Goal: Task Accomplishment & Management: Manage account settings

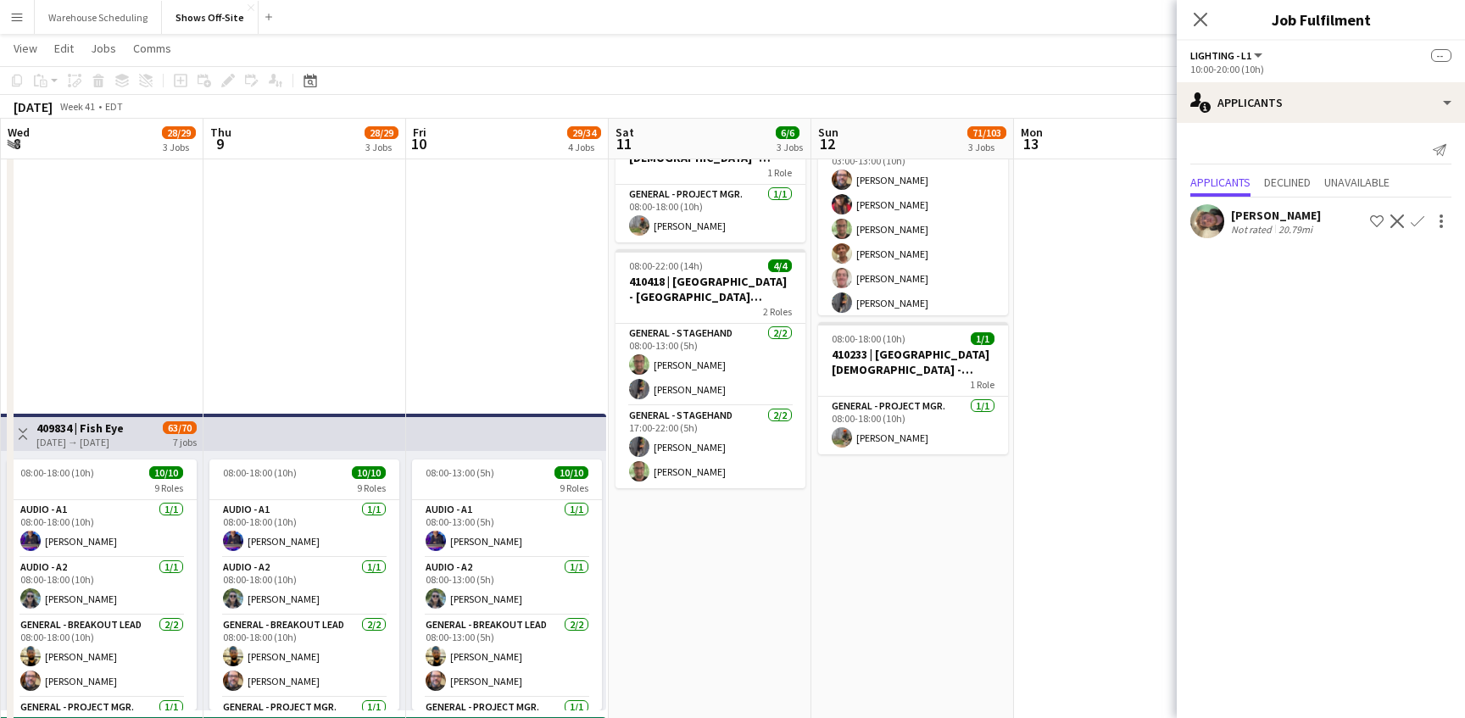
scroll to position [0, 604]
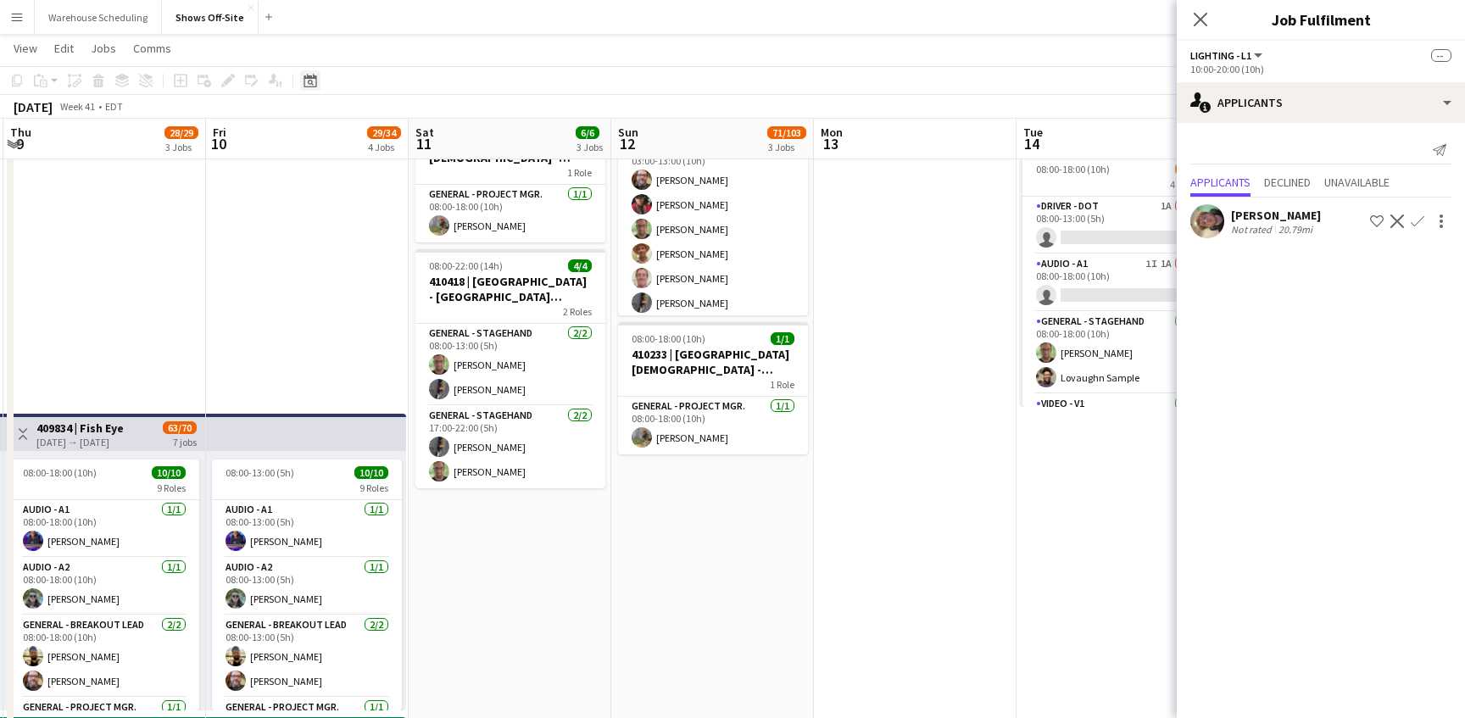
click at [314, 87] on div "Date picker" at bounding box center [310, 80] width 20 height 20
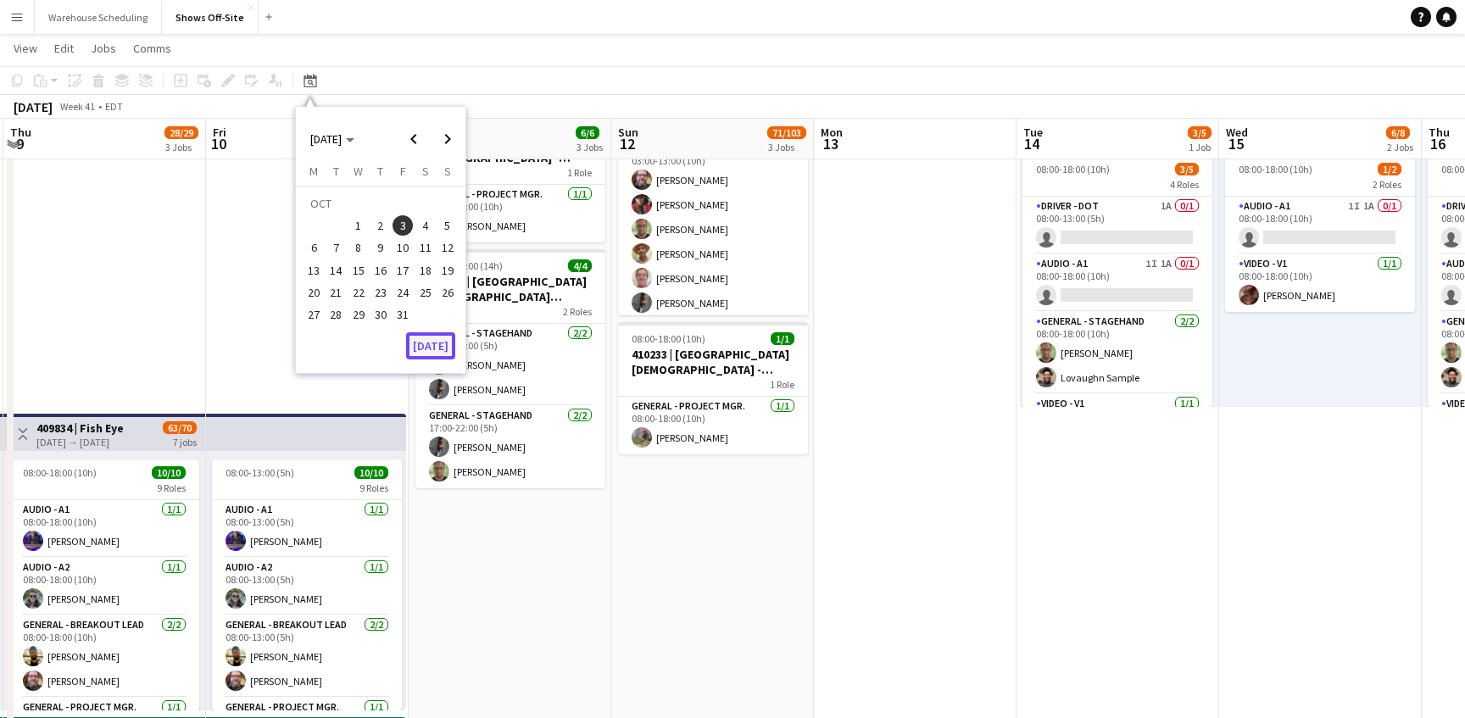
click at [430, 344] on button "[DATE]" at bounding box center [430, 345] width 49 height 27
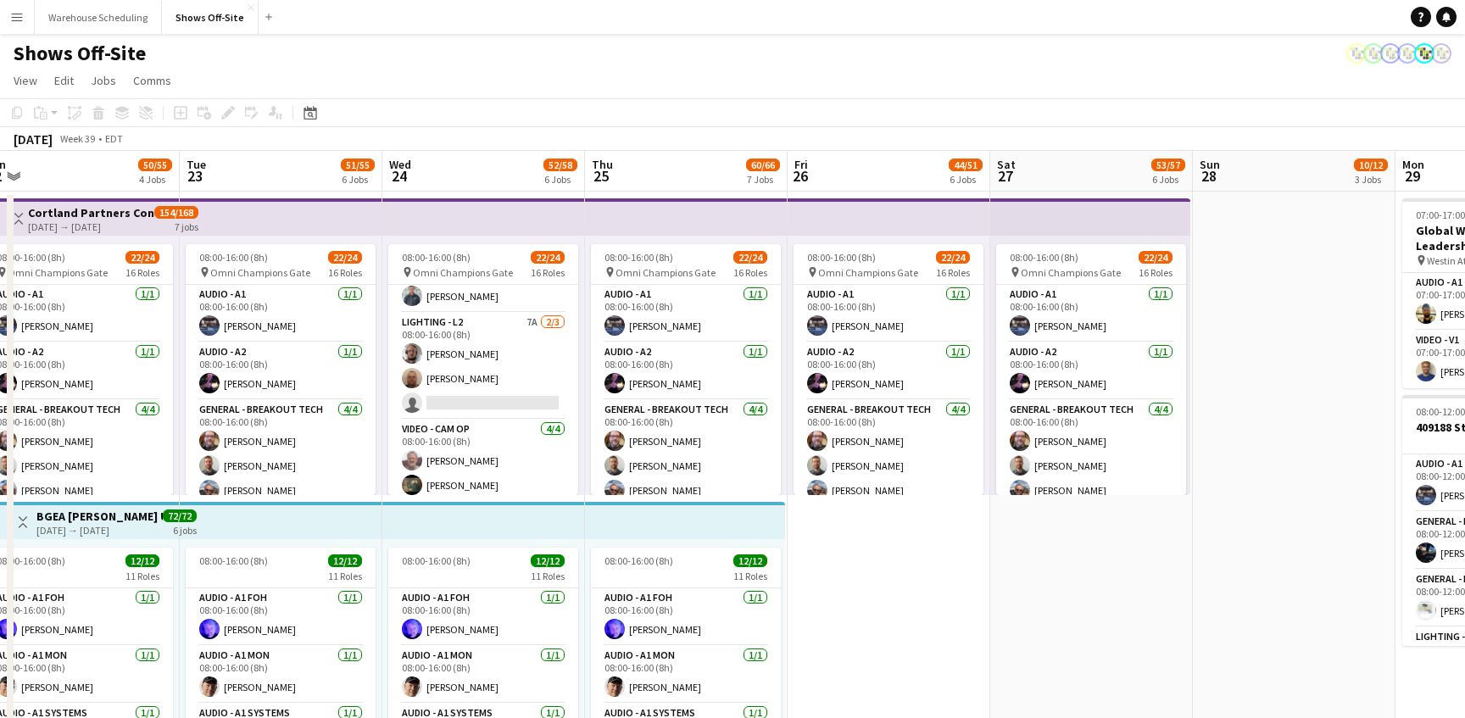
scroll to position [520, 0]
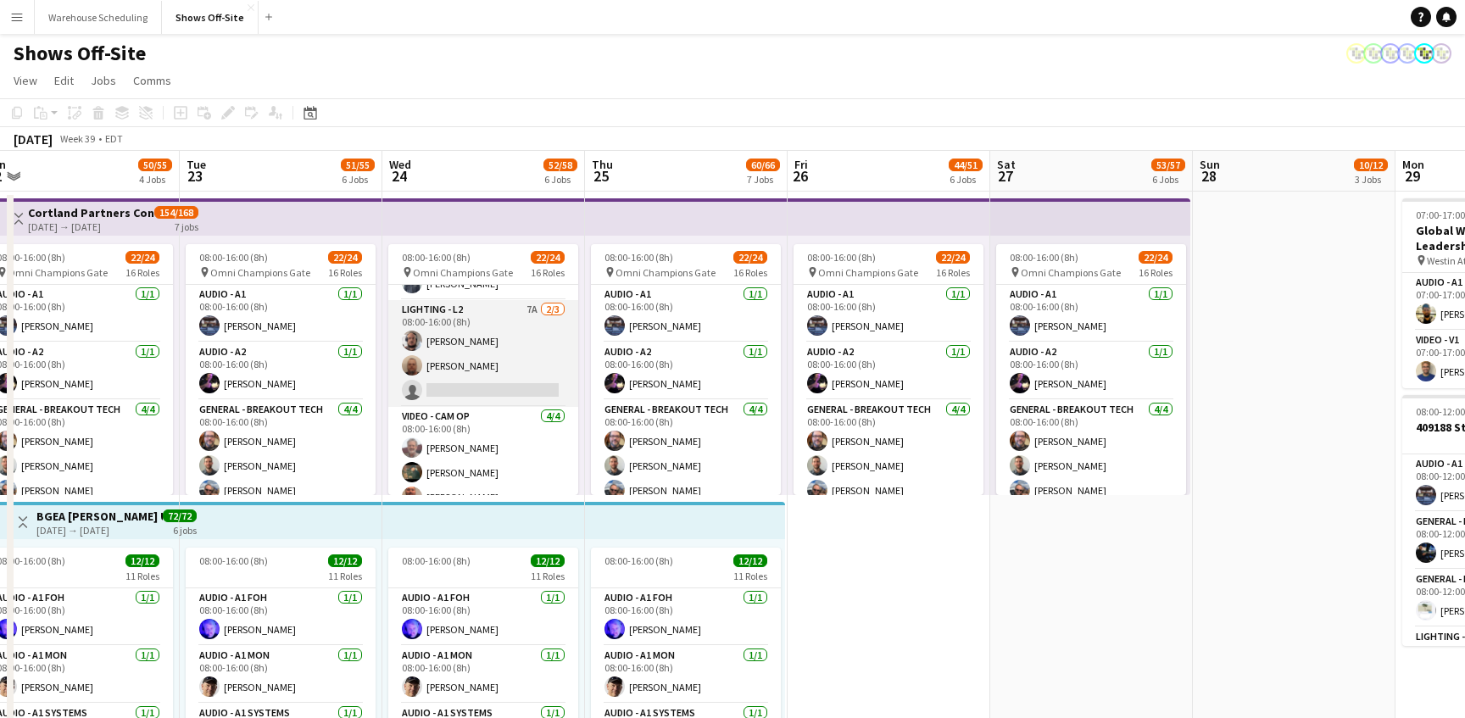
click at [498, 374] on app-card-role "Lighting - L2 7A [DATE] 08:00-16:00 (8h) [PERSON_NAME] [PERSON_NAME] single-neu…" at bounding box center [483, 353] width 190 height 107
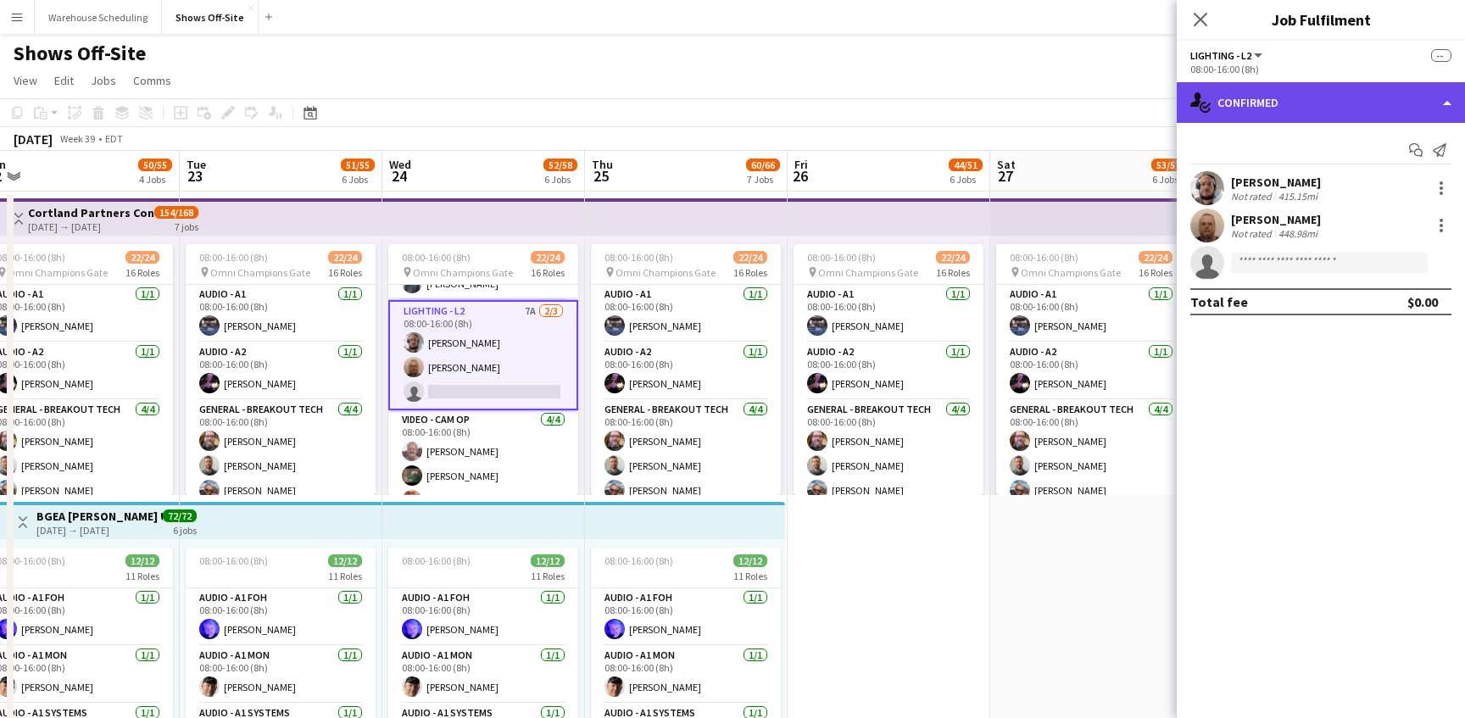
click at [1298, 106] on div "single-neutral-actions-check-2 Confirmed" at bounding box center [1320, 102] width 288 height 41
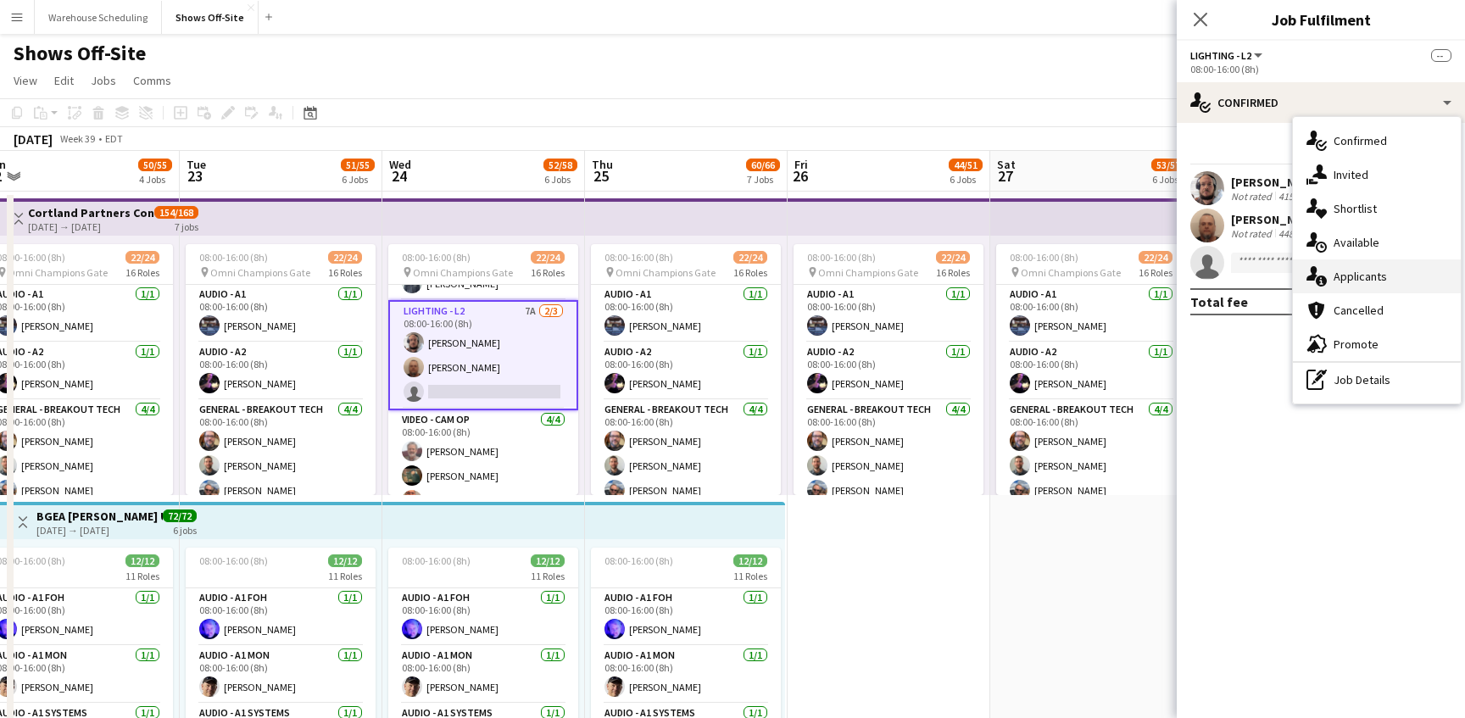
click at [1337, 271] on div "single-neutral-actions-information Applicants" at bounding box center [1377, 276] width 168 height 34
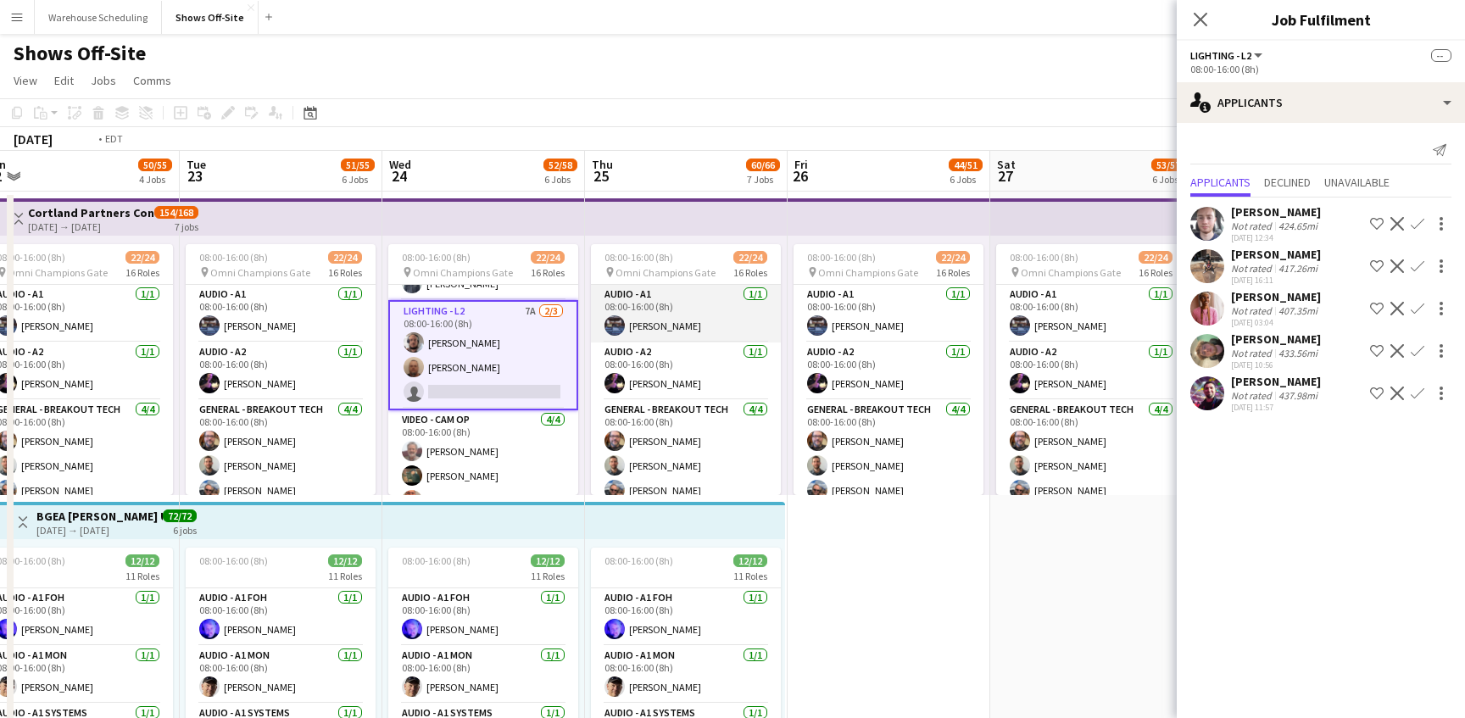
scroll to position [0, 576]
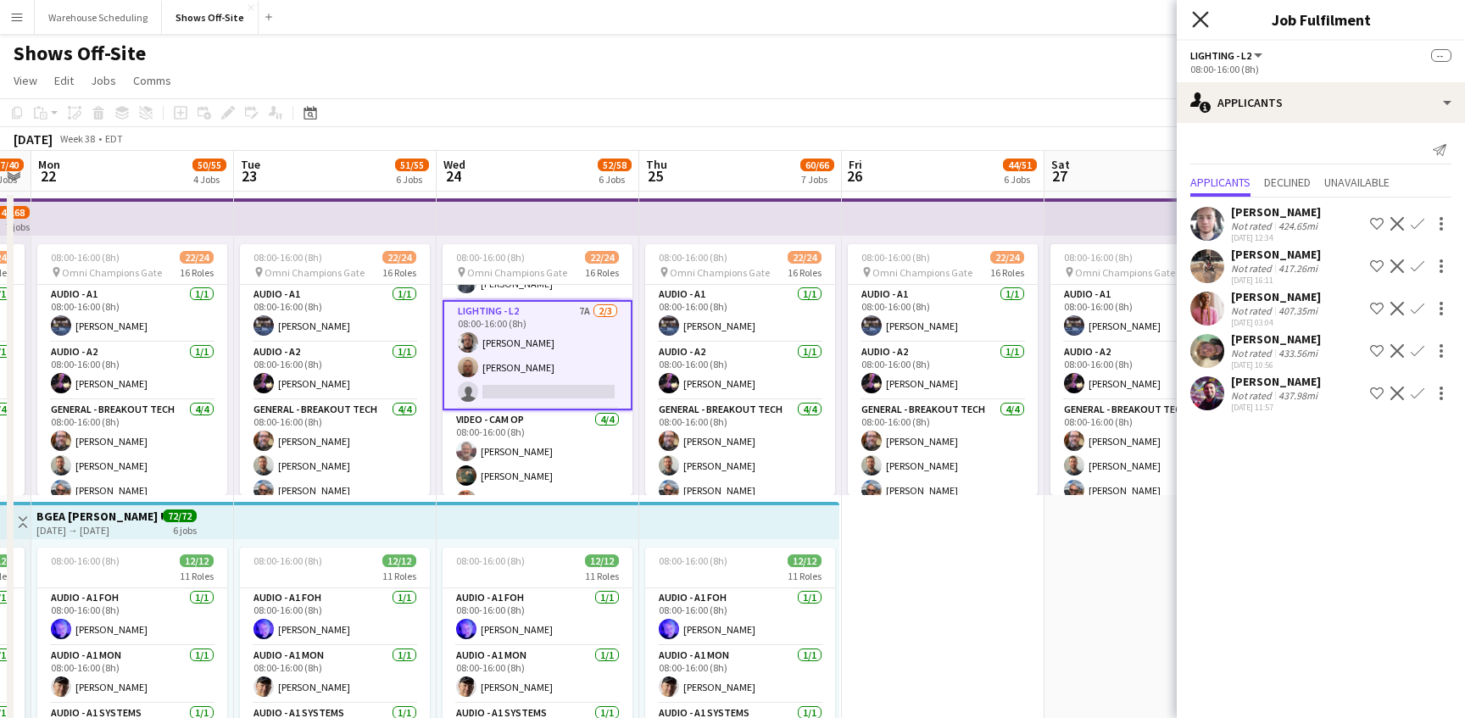
click at [1198, 14] on icon "Close pop-in" at bounding box center [1200, 19] width 16 height 16
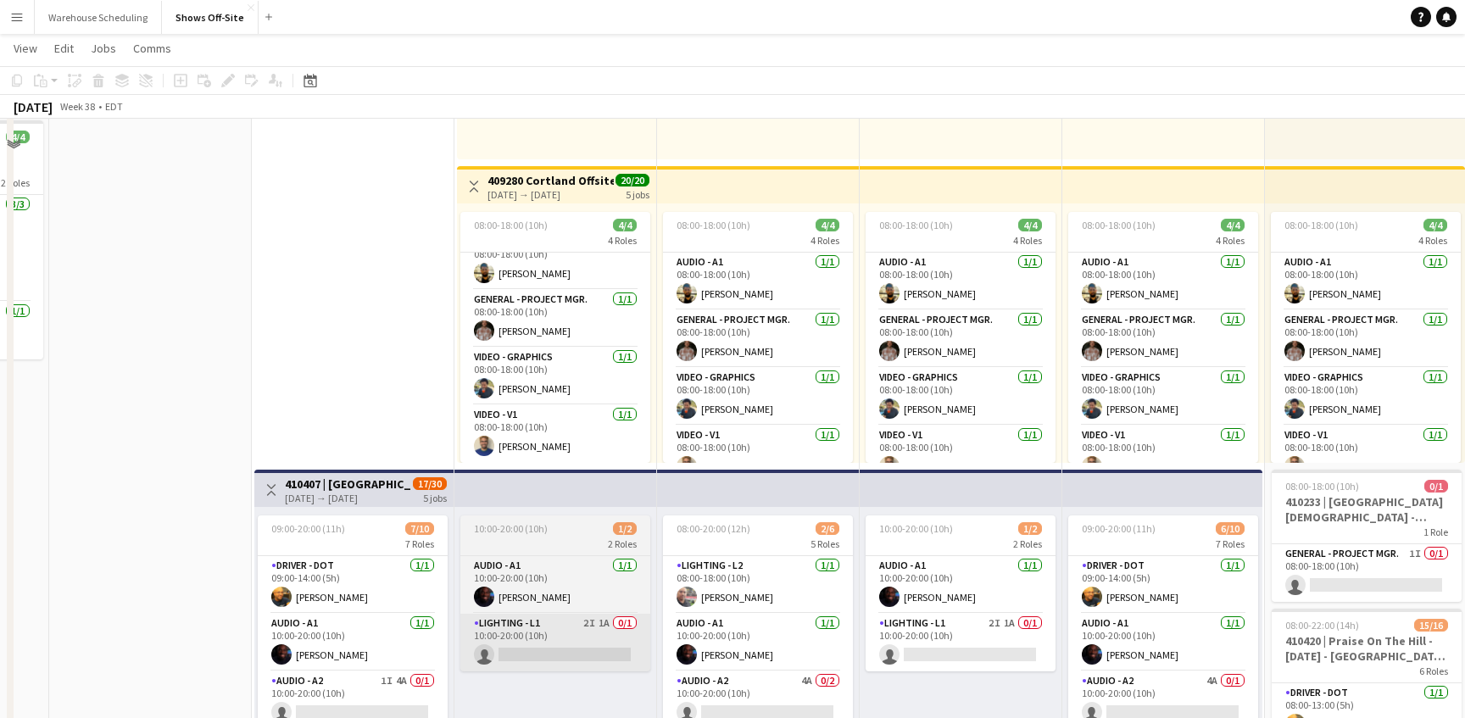
scroll to position [1322, 0]
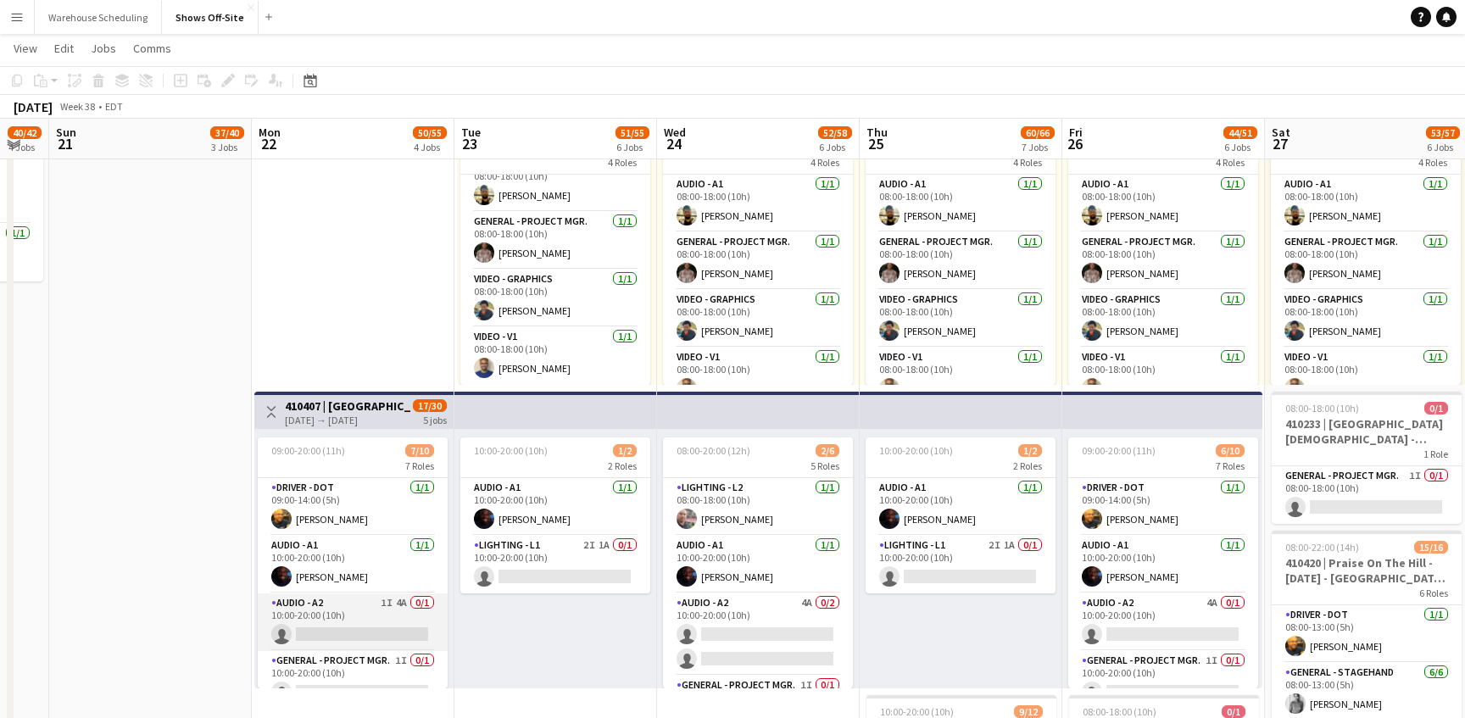
click at [360, 628] on app-card-role "Audio - A2 1I 4A 0/1 10:00-20:00 (10h) single-neutral-actions" at bounding box center [353, 622] width 190 height 58
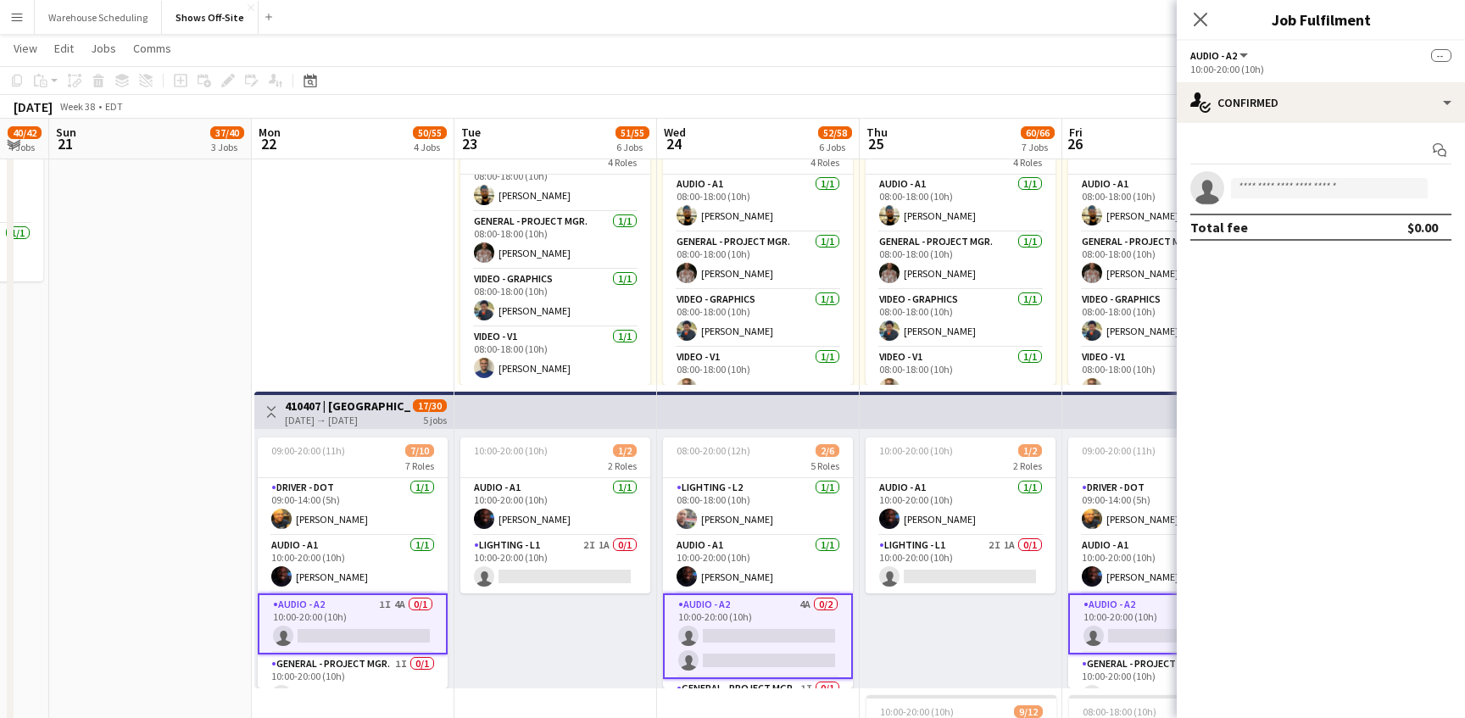
click at [1303, 78] on app-options-switcher "Audio - A2 All roles Audio - A2 -- 10:00-20:00 (10h)" at bounding box center [1320, 62] width 288 height 42
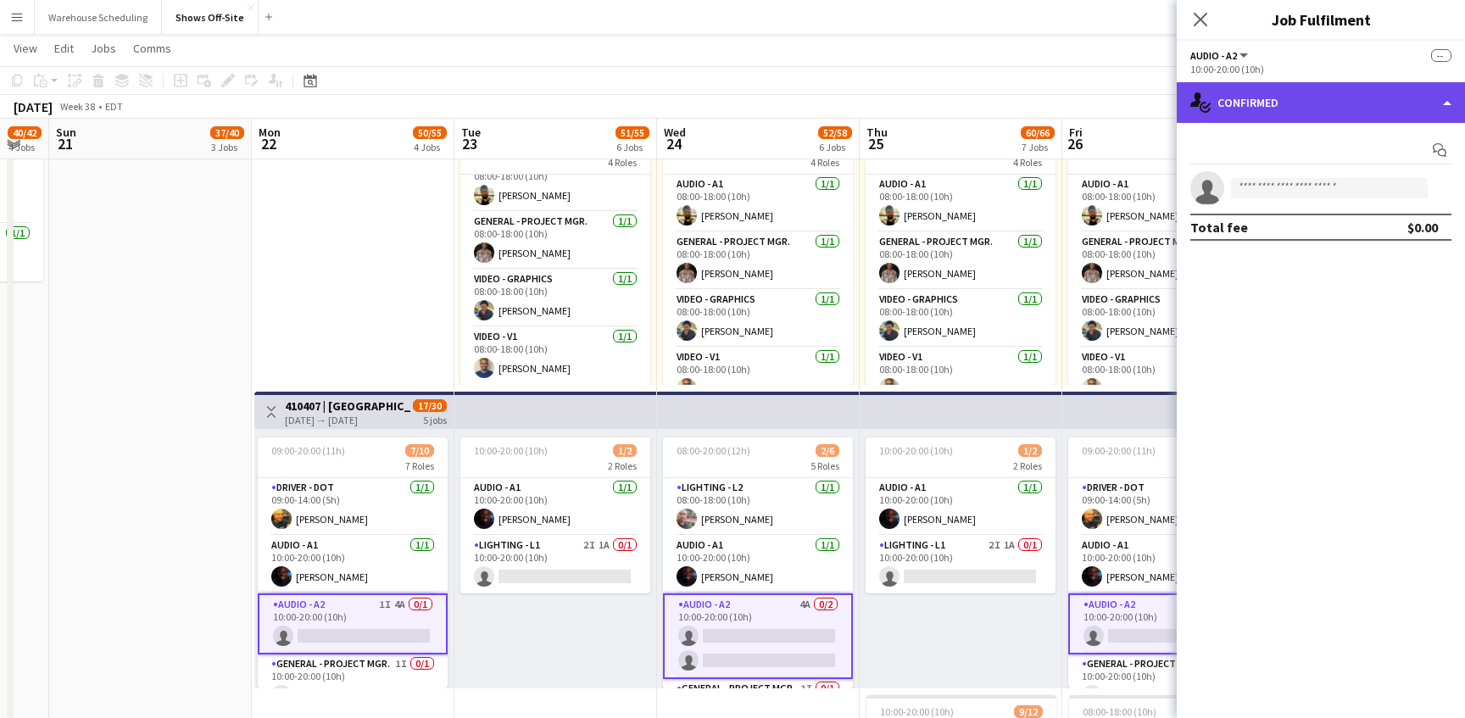
click at [1299, 104] on div "single-neutral-actions-check-2 Confirmed" at bounding box center [1320, 102] width 288 height 41
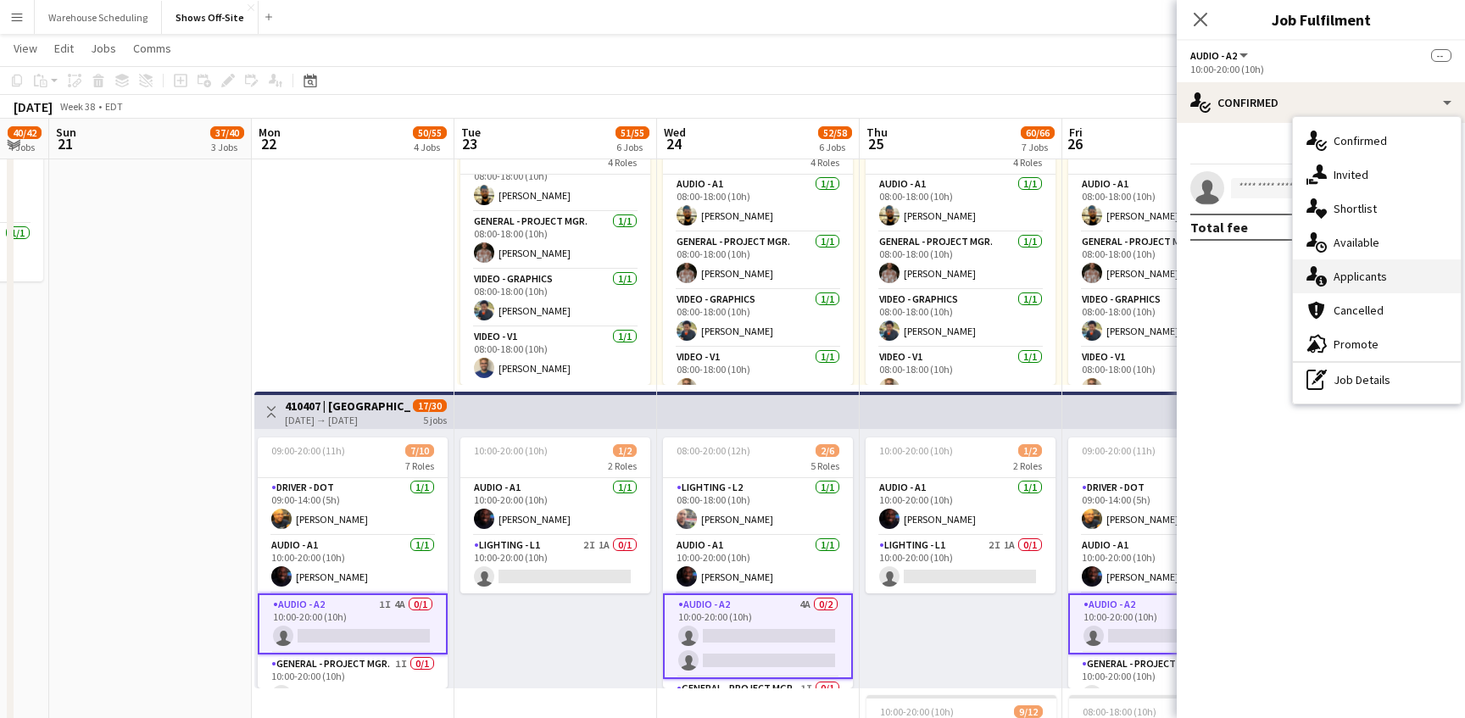
click at [1337, 275] on div "single-neutral-actions-information Applicants" at bounding box center [1377, 276] width 168 height 34
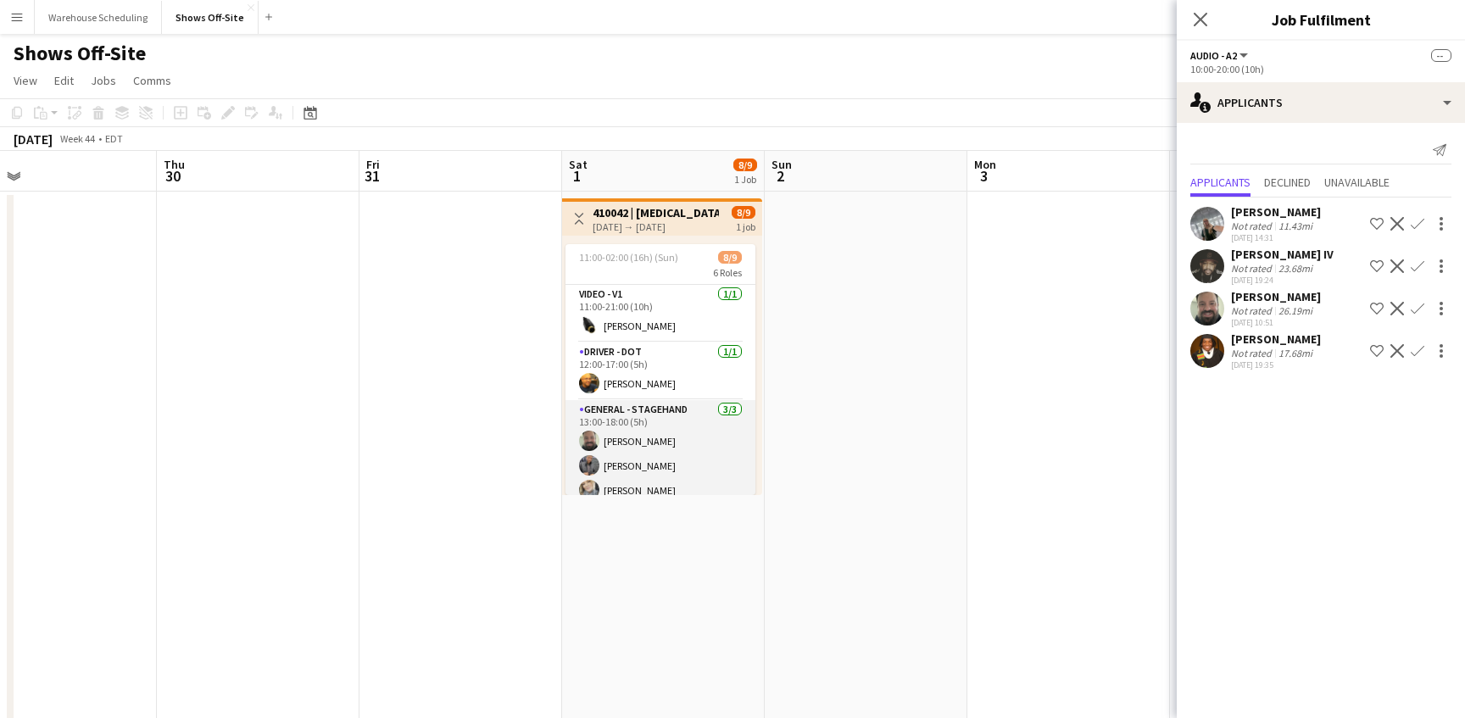
scroll to position [209, 0]
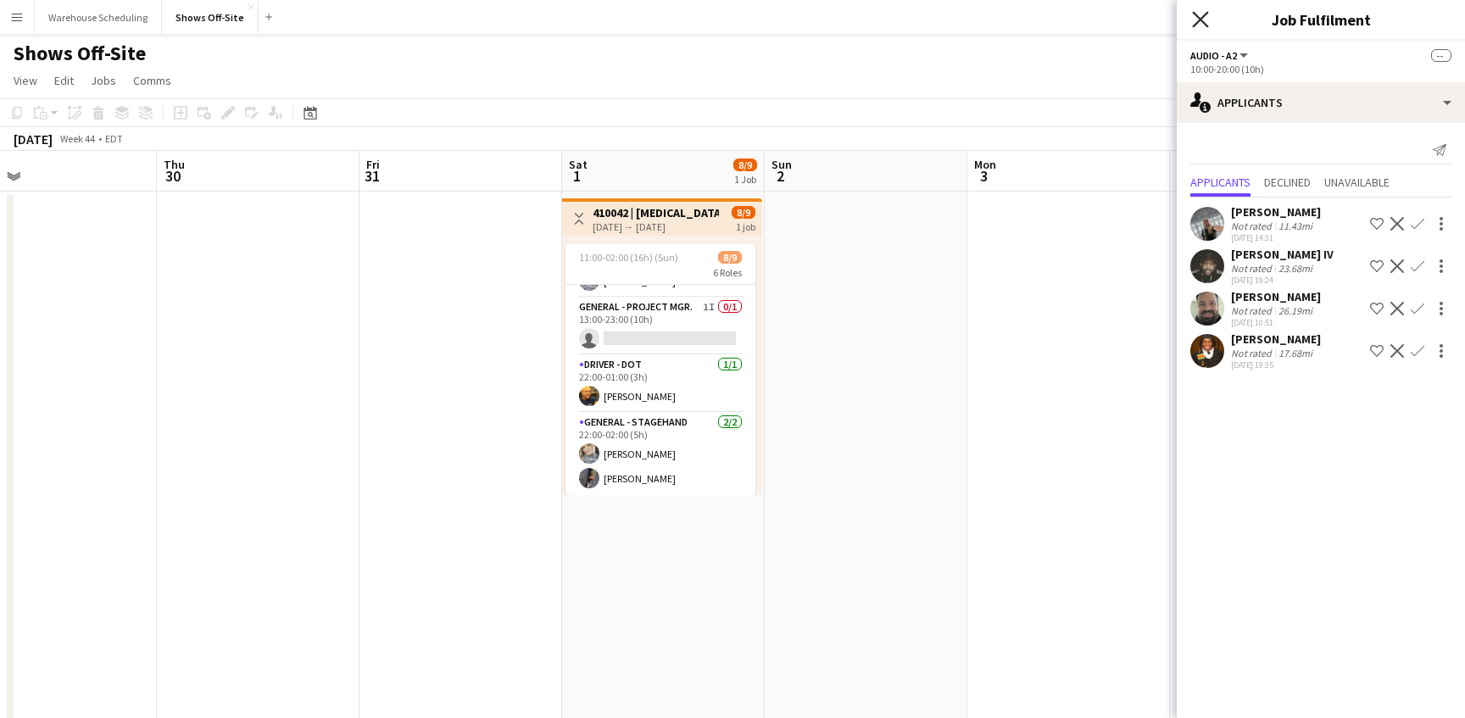
click at [1202, 20] on icon at bounding box center [1200, 19] width 16 height 16
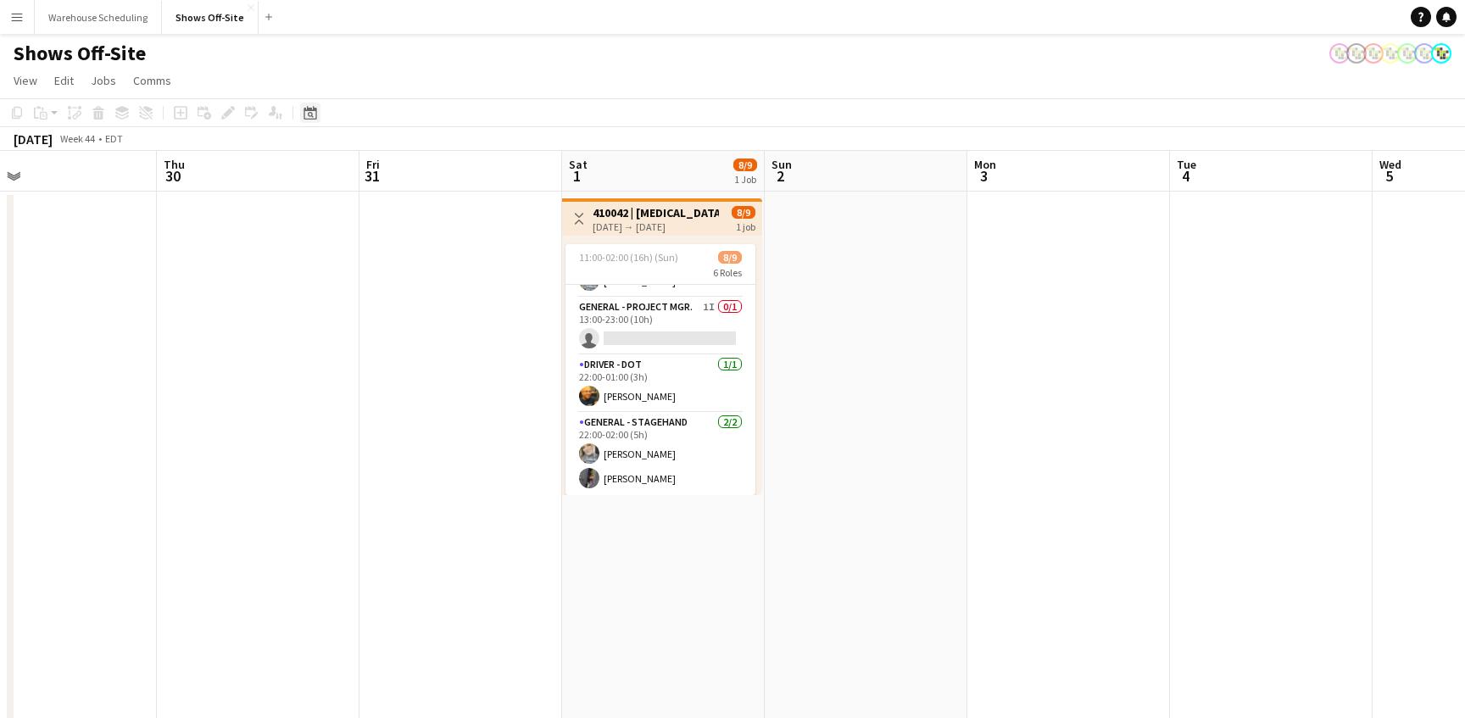
click at [309, 105] on div "Date picker" at bounding box center [310, 113] width 20 height 20
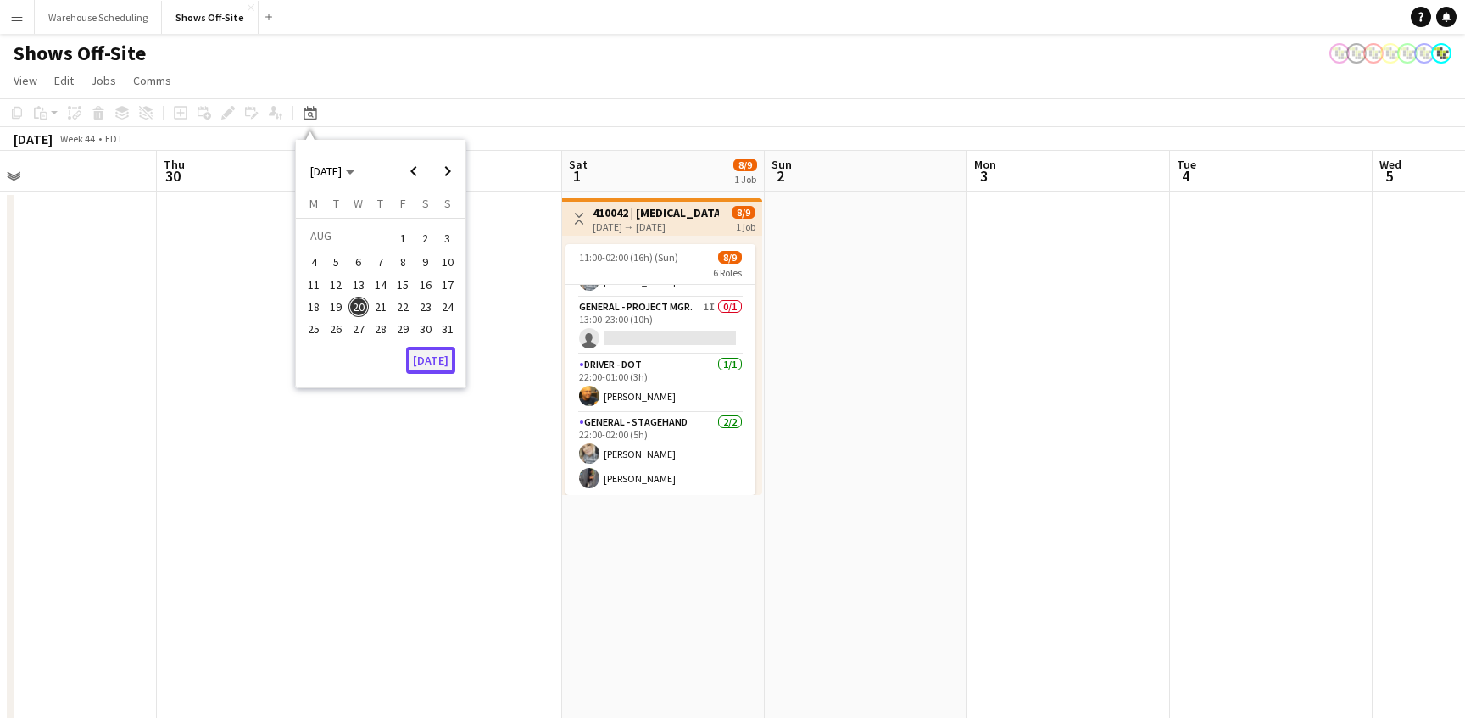
click at [429, 350] on button "[DATE]" at bounding box center [430, 360] width 49 height 27
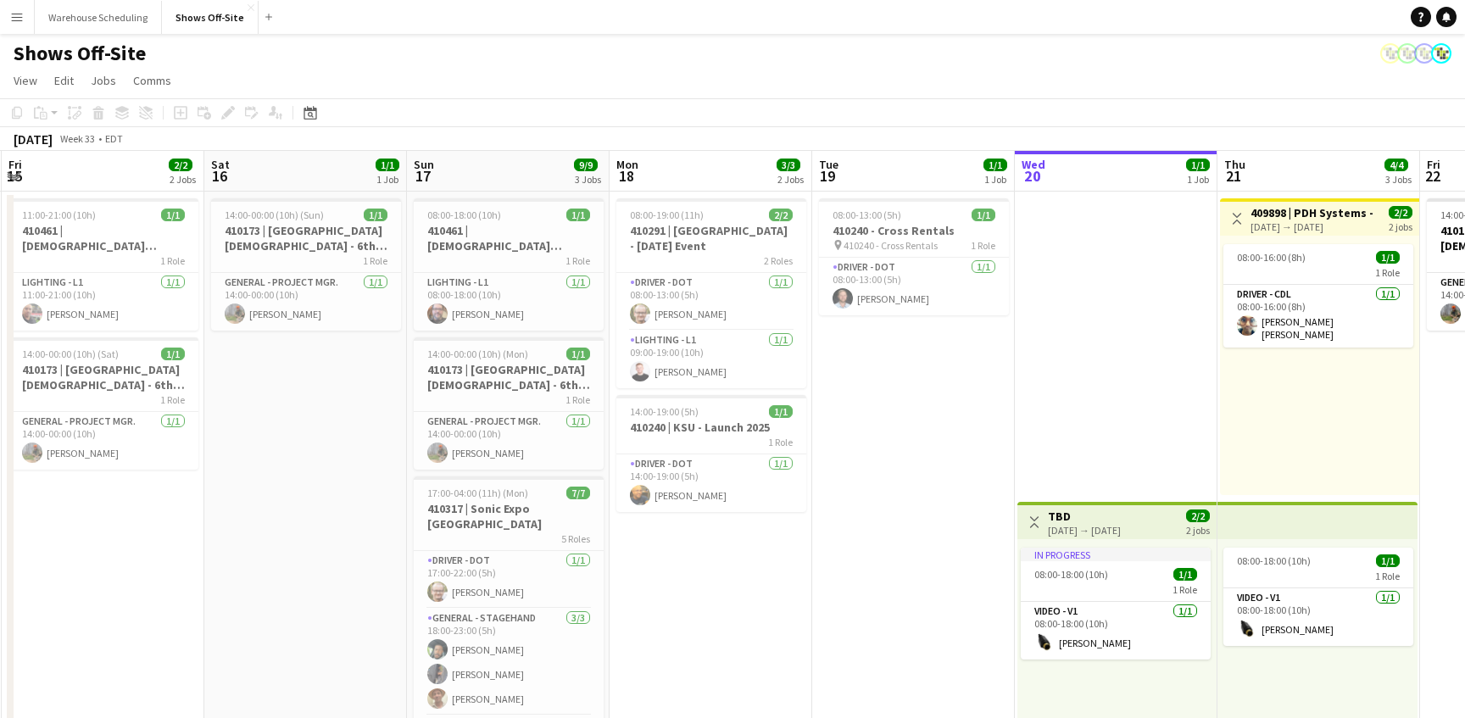
scroll to position [0, 439]
